Goal: Transaction & Acquisition: Book appointment/travel/reservation

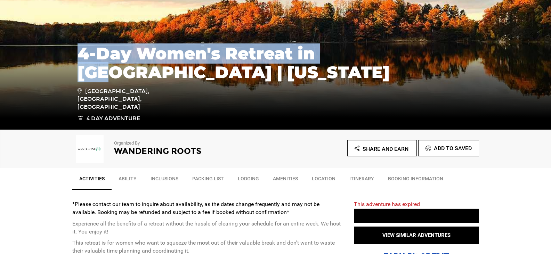
drag, startPoint x: 285, startPoint y: 124, endPoint x: 294, endPoint y: 123, distance: 9.8
click at [296, 125] on div "4-Day Women's Retreat in [GEOGRAPHIC_DATA] | [US_STATE] [GEOGRAPHIC_DATA], [GEO…" at bounding box center [275, 77] width 551 height 104
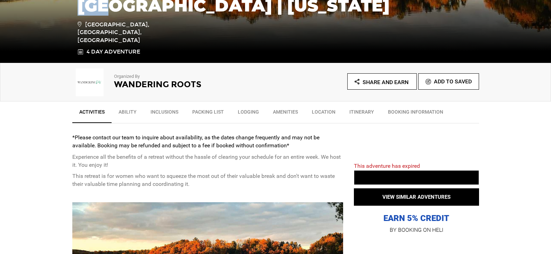
scroll to position [243, 0]
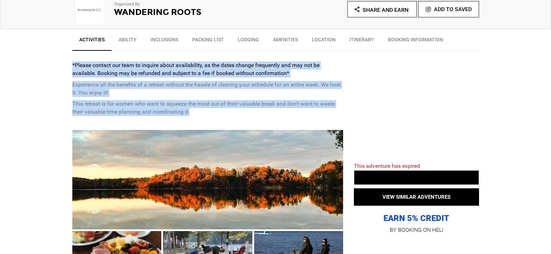
drag, startPoint x: 141, startPoint y: 74, endPoint x: 234, endPoint y: 117, distance: 102.2
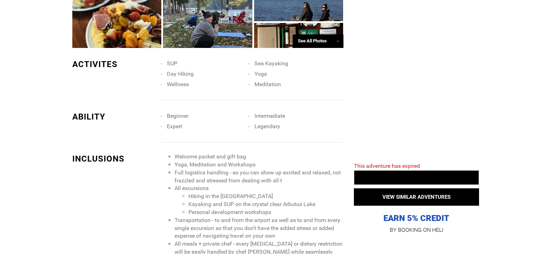
scroll to position [521, 0]
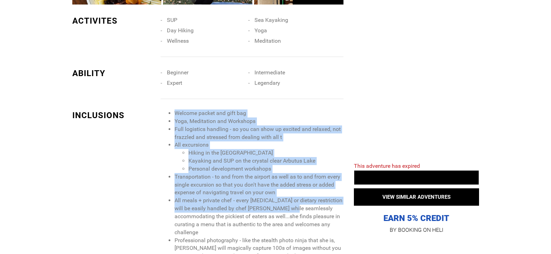
drag, startPoint x: 226, startPoint y: 147, endPoint x: 166, endPoint y: 111, distance: 69.9
click at [288, 203] on ul "Welcome packet and gift bag Yoga, Meditation and Workshops Full logistics handl…" at bounding box center [252, 220] width 182 height 222
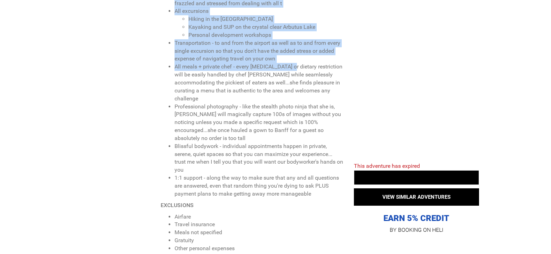
scroll to position [695, 0]
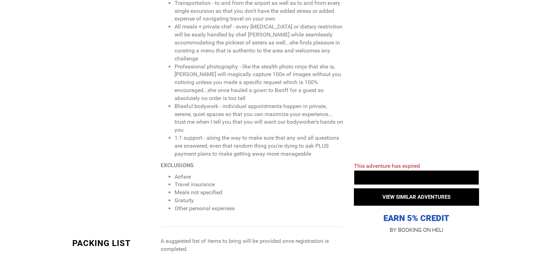
drag, startPoint x: 176, startPoint y: 63, endPoint x: 167, endPoint y: 48, distance: 17.5
click at [176, 63] on li "Professional photography - like the stealth photo ninja that she is, [PERSON_NA…" at bounding box center [258, 83] width 169 height 40
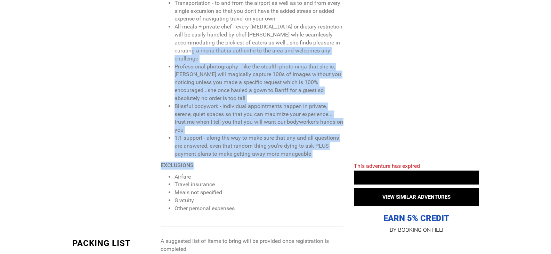
drag, startPoint x: 264, startPoint y: 142, endPoint x: 271, endPoint y: 153, distance: 13.1
click at [271, 153] on span "Welcome packet and gift bag Yoga, Meditation and Workshops Full logistics handl…" at bounding box center [252, 74] width 182 height 277
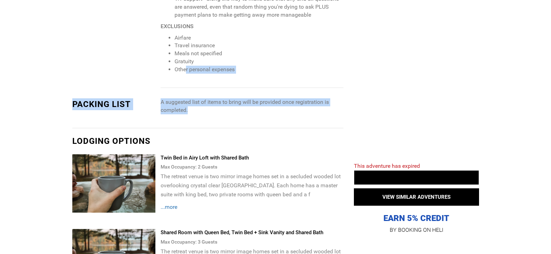
drag, startPoint x: 229, startPoint y: 101, endPoint x: 188, endPoint y: 80, distance: 45.4
click at [239, 111] on div "See All Photos → ACTIVITES SUP Sea Kayaking Day Hiking Yoga Wellness Meditation…" at bounding box center [207, 30] width 271 height 982
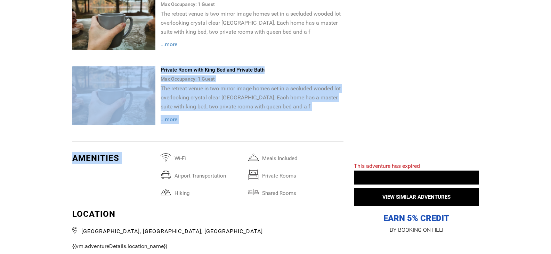
drag, startPoint x: 195, startPoint y: 44, endPoint x: 247, endPoint y: 140, distance: 109.5
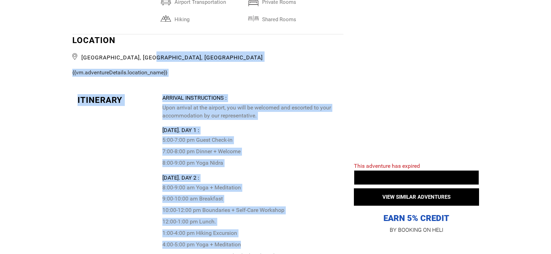
drag, startPoint x: 81, startPoint y: 80, endPoint x: 186, endPoint y: 102, distance: 106.9
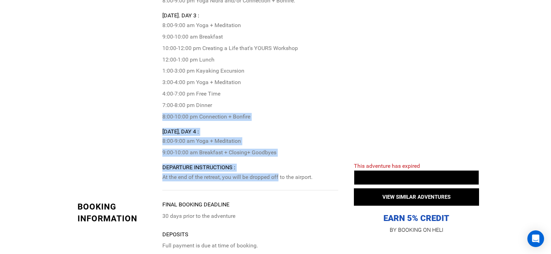
drag, startPoint x: 271, startPoint y: 123, endPoint x: 280, endPoint y: 174, distance: 51.9
click at [280, 174] on div "Arrival Instructions : Upon arrival at the airport, you will be welcomed and es…" at bounding box center [252, 3] width 181 height 374
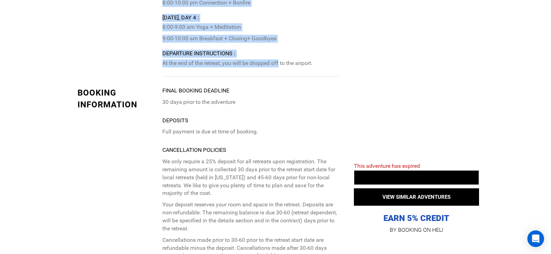
scroll to position [1773, 0]
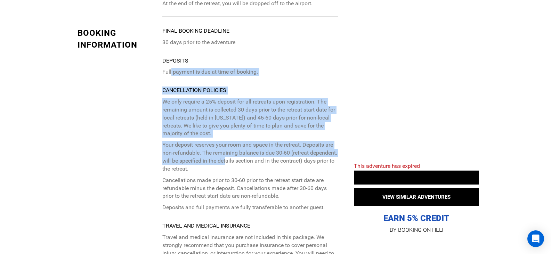
click at [255, 157] on div "Final booking deadline 30 days prior to the adventure Deposits Full payment is …" at bounding box center [250, 189] width 176 height 325
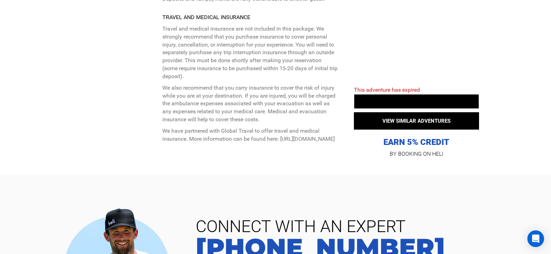
drag, startPoint x: 231, startPoint y: 139, endPoint x: 179, endPoint y: 95, distance: 68.6
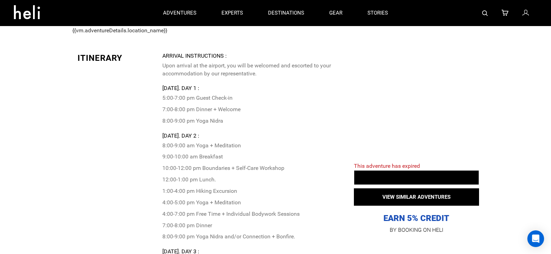
scroll to position [1251, 0]
